Goal: Task Accomplishment & Management: Use online tool/utility

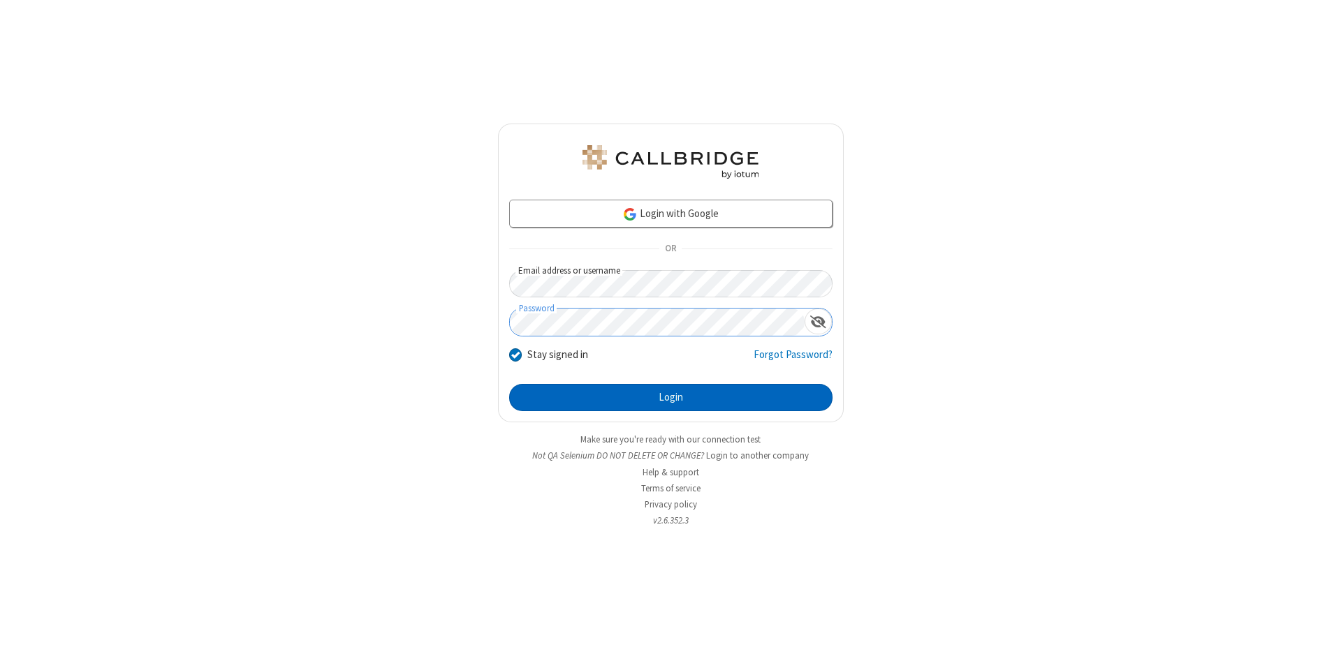
click at [670, 398] on button "Login" at bounding box center [670, 398] width 323 height 28
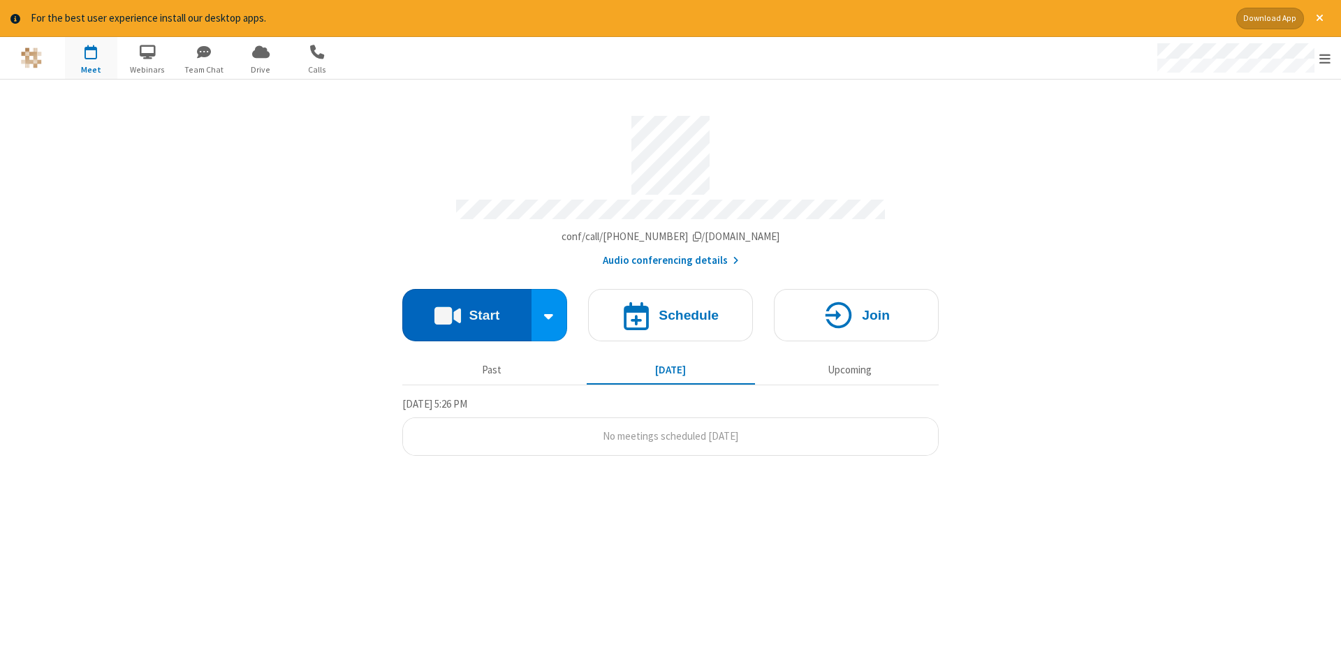
click at [466, 310] on button "Start" at bounding box center [466, 315] width 129 height 52
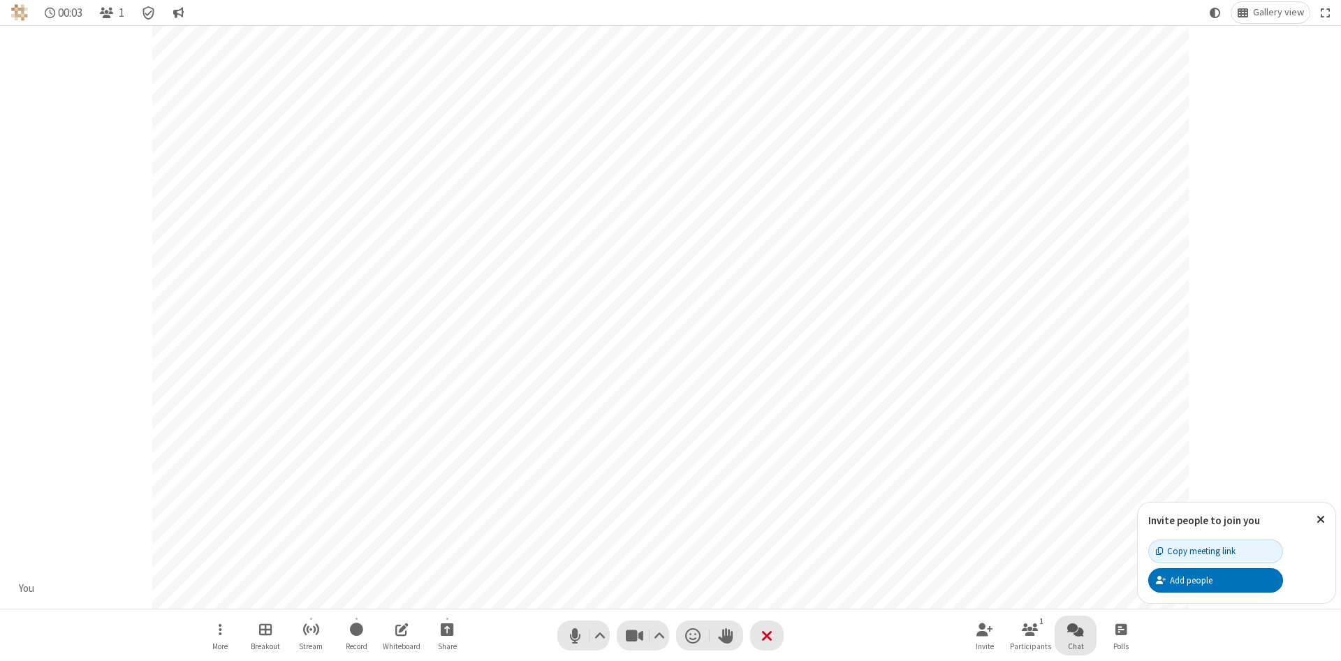
click at [1075, 629] on span "Open chat" at bounding box center [1075, 629] width 17 height 17
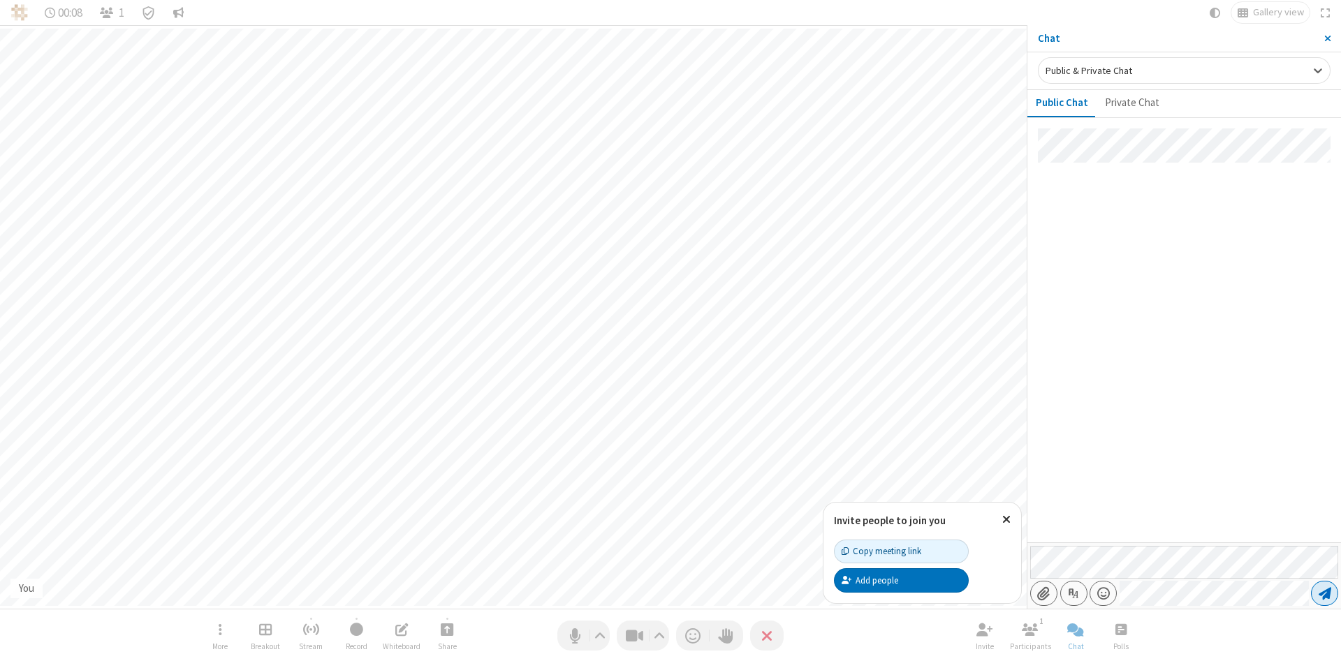
click at [1324, 594] on span "Send message" at bounding box center [1324, 594] width 13 height 14
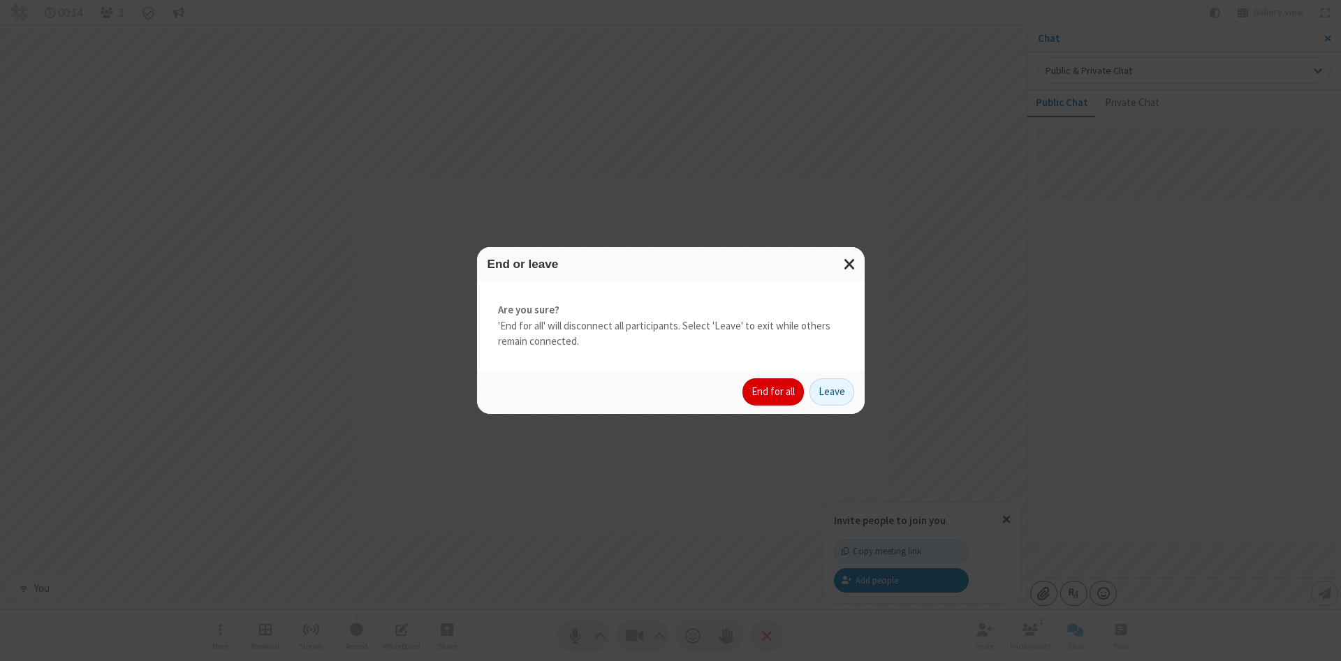
click at [774, 392] on button "End for all" at bounding box center [772, 392] width 61 height 28
